Goal: Find specific page/section: Find specific page/section

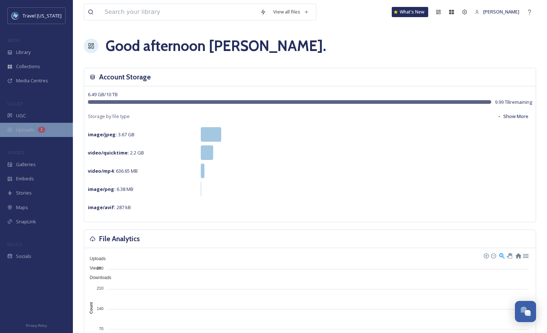
click at [41, 133] on div "Uploads 1" at bounding box center [36, 130] width 73 height 14
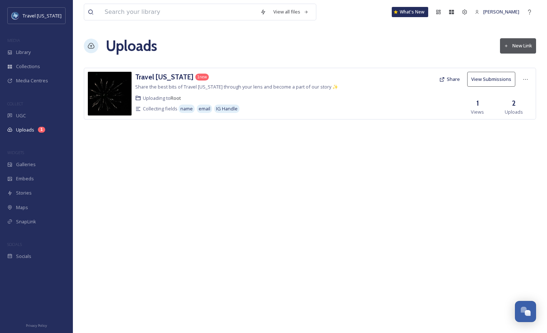
click at [200, 90] on span "Share the best bits of Travel [US_STATE] through your lens and become a part of…" at bounding box center [236, 86] width 203 height 7
click at [216, 78] on div "Travel [US_STATE] 1 new" at bounding box center [246, 77] width 222 height 11
click at [242, 85] on span "Share the best bits of Travel [US_STATE] through your lens and become a part of…" at bounding box center [236, 86] width 203 height 7
click at [150, 76] on h3 "Travel [US_STATE]" at bounding box center [164, 76] width 58 height 9
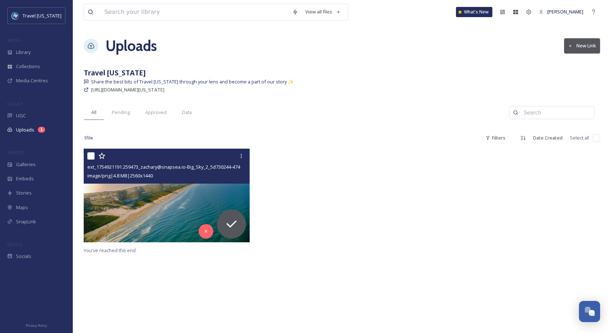
click at [184, 197] on img at bounding box center [167, 196] width 166 height 94
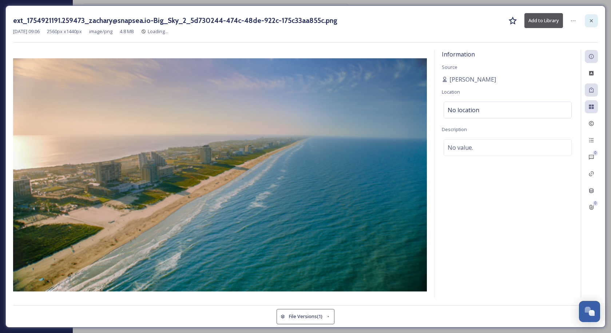
click at [546, 18] on icon at bounding box center [592, 21] width 6 height 6
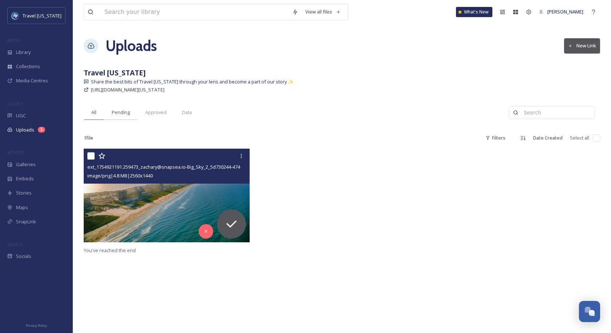
click at [135, 115] on div "Pending" at bounding box center [120, 112] width 33 height 15
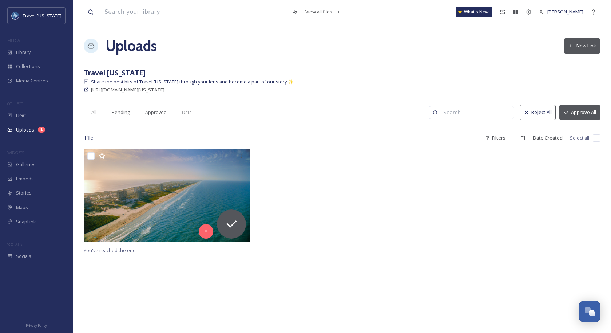
click at [147, 113] on span "Approved" at bounding box center [155, 112] width 21 height 7
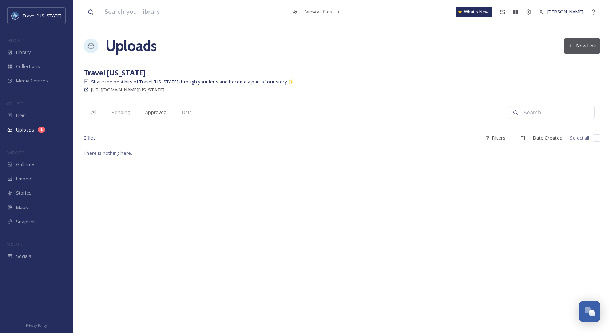
click at [95, 110] on span "All" at bounding box center [93, 112] width 5 height 7
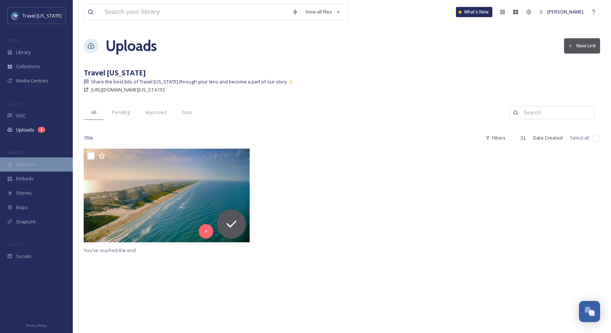
click at [31, 163] on span "Galleries" at bounding box center [26, 164] width 20 height 7
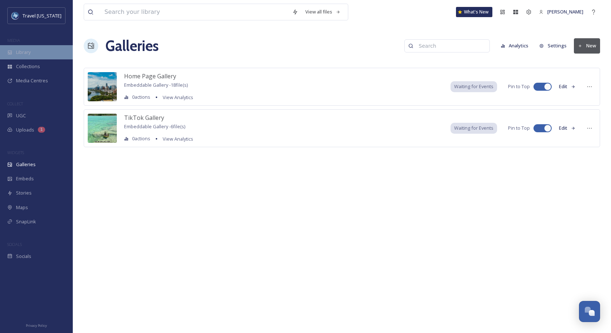
click at [50, 51] on div "Library" at bounding box center [36, 52] width 73 height 14
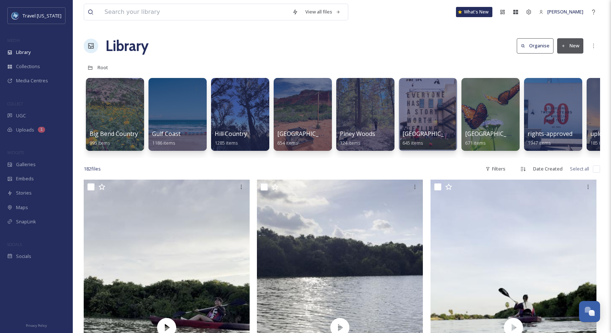
click at [237, 166] on div "182 file s Filters Date Created Select all" at bounding box center [342, 169] width 517 height 14
click at [304, 131] on span "[GEOGRAPHIC_DATA]" at bounding box center [307, 134] width 60 height 8
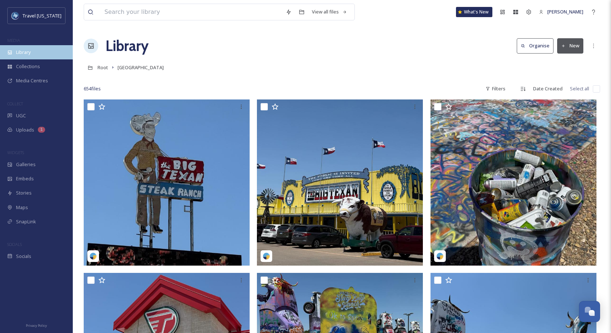
click at [48, 53] on div "Library" at bounding box center [36, 52] width 73 height 14
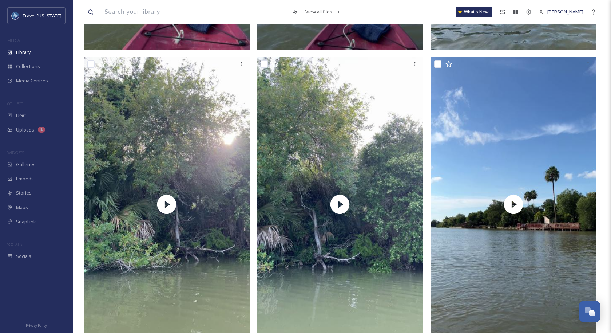
scroll to position [4311, 0]
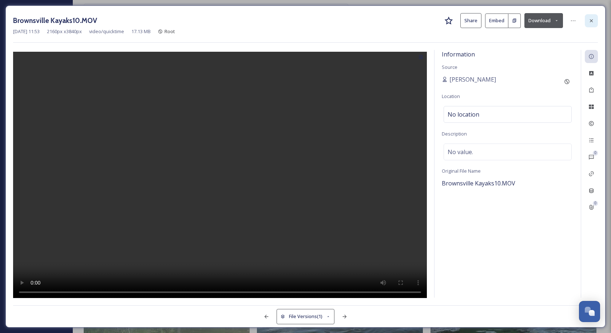
click at [546, 24] on div at bounding box center [591, 20] width 13 height 13
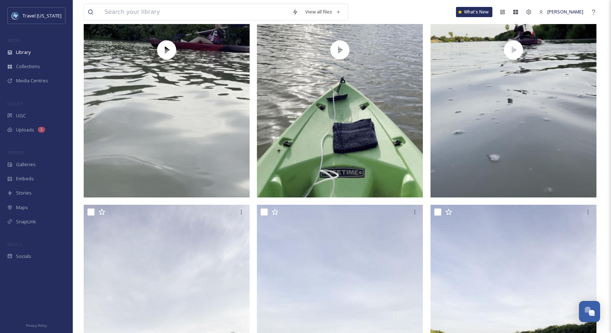
scroll to position [88, 0]
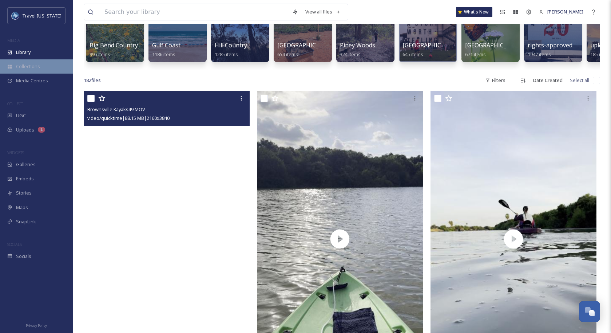
click at [26, 67] on span "Collections" at bounding box center [28, 66] width 24 height 7
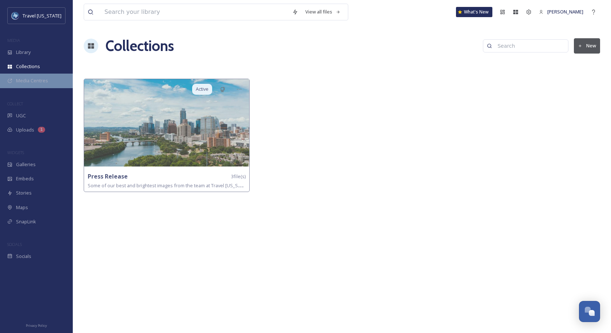
click at [47, 83] on div "Media Centres" at bounding box center [36, 81] width 73 height 14
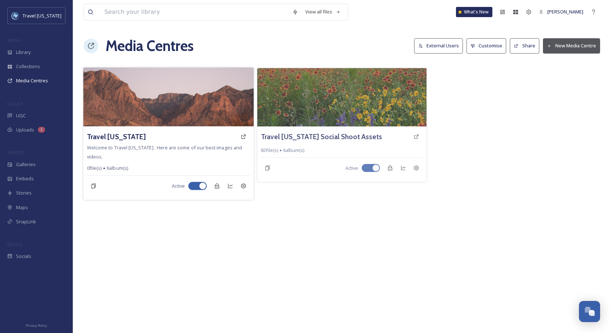
click at [167, 103] on img at bounding box center [168, 96] width 171 height 59
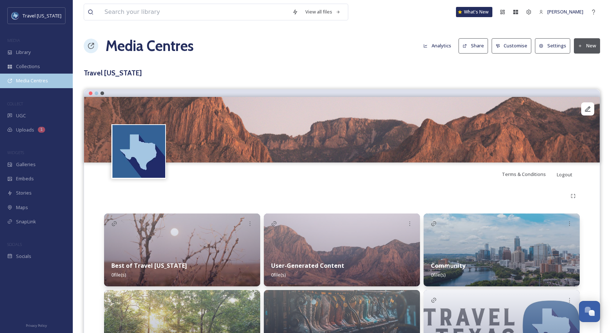
click at [39, 78] on span "Media Centres" at bounding box center [32, 80] width 32 height 7
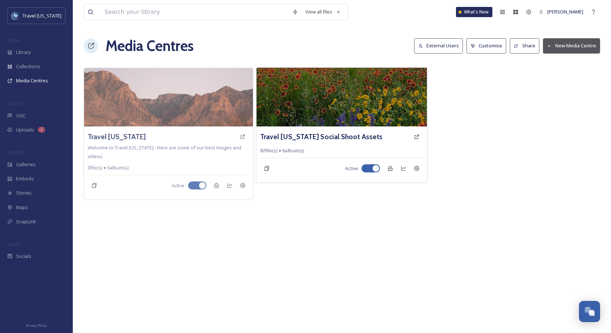
click at [335, 109] on img at bounding box center [342, 96] width 171 height 59
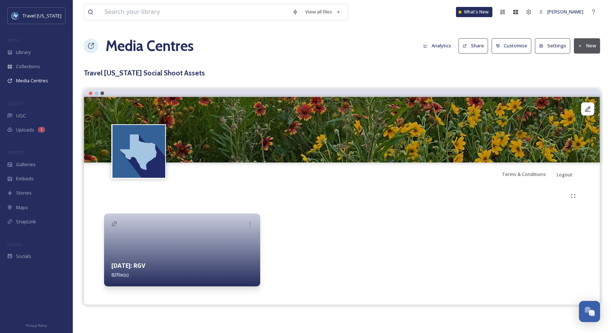
click at [201, 240] on div at bounding box center [182, 249] width 156 height 73
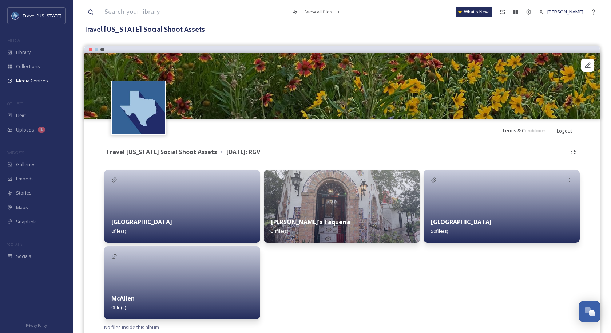
scroll to position [54, 0]
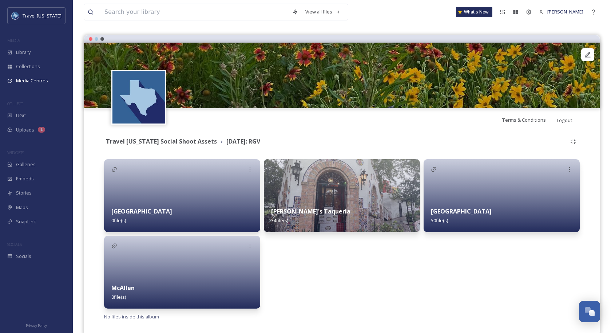
click at [467, 208] on div "Brownsville 50 file(s)" at bounding box center [502, 216] width 156 height 32
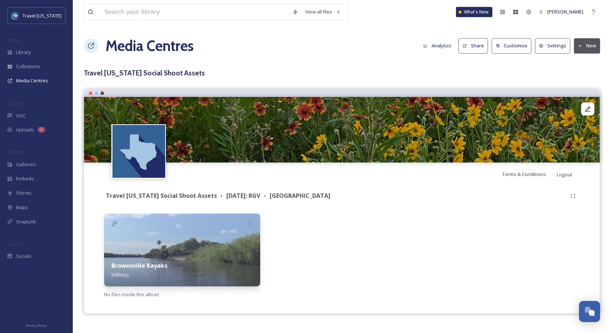
click at [247, 45] on div "Media Centres Analytics Share Customise Settings New" at bounding box center [342, 46] width 517 height 22
click at [94, 47] on icon at bounding box center [90, 45] width 7 height 7
click at [121, 77] on h3 "Travel [US_STATE] Social Shoot Assets" at bounding box center [342, 73] width 517 height 11
click at [93, 48] on icon at bounding box center [90, 45] width 7 height 7
click at [92, 44] on icon at bounding box center [90, 45] width 7 height 7
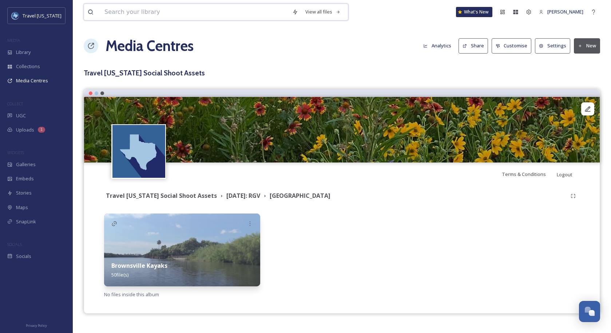
click at [179, 12] on input at bounding box center [195, 12] width 188 height 16
type input "kayak"
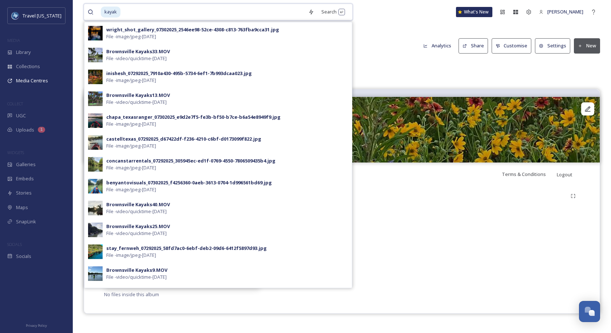
click at [288, 13] on input at bounding box center [213, 12] width 184 height 16
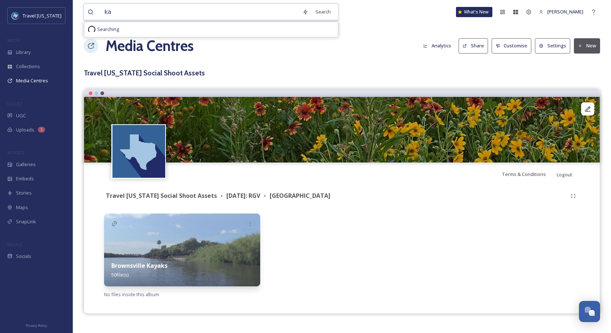
type input "k"
click at [370, 50] on div "Media Centres Analytics Share Customise Settings New" at bounding box center [342, 46] width 517 height 22
click at [99, 46] on div "Media Centres Analytics Share Customise Settings New" at bounding box center [342, 46] width 517 height 22
click at [93, 45] on icon at bounding box center [90, 45] width 7 height 7
click at [232, 9] on input at bounding box center [195, 12] width 188 height 16
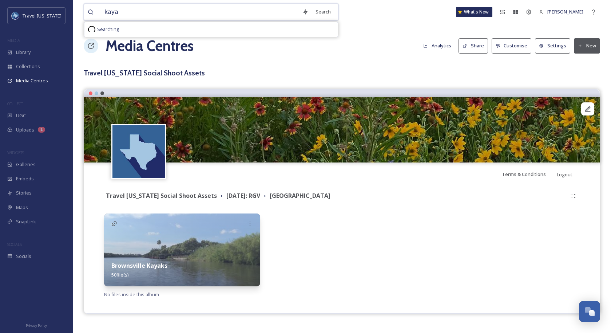
type input "kayak"
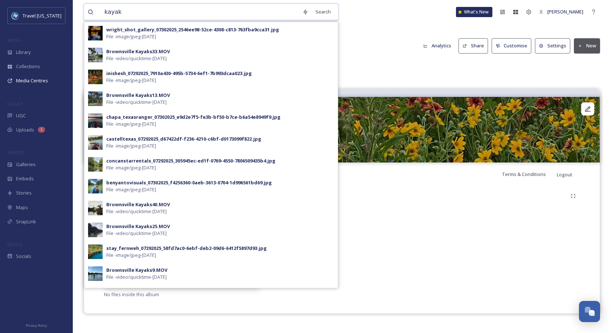
click at [233, 11] on input "kayak" at bounding box center [200, 12] width 198 height 16
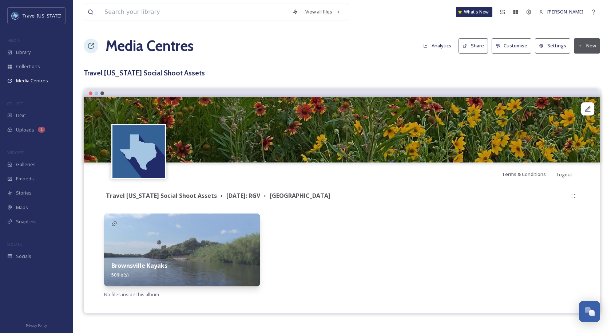
click at [345, 35] on div "Media Centres Analytics Share Customise Settings New" at bounding box center [342, 46] width 517 height 22
